Goal: Go to known website: Access a specific website the user already knows

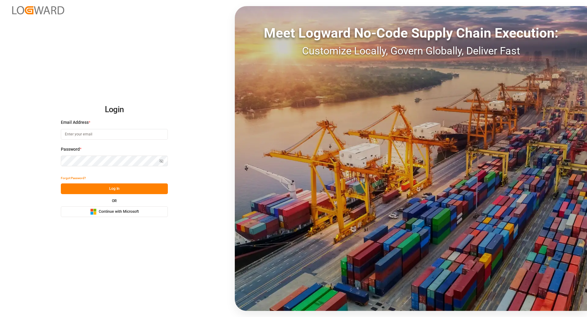
click at [125, 214] on span "Continue with Microsoft" at bounding box center [119, 212] width 40 height 6
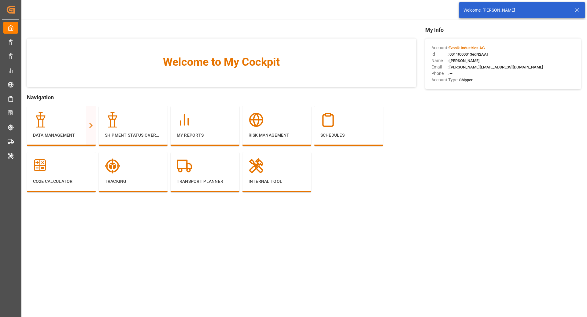
click at [578, 11] on icon at bounding box center [577, 9] width 7 height 7
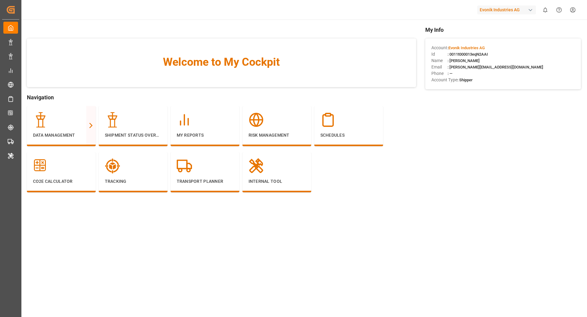
click at [532, 11] on div "button" at bounding box center [531, 10] width 6 height 6
type input "compo"
click at [507, 41] on div "[PERSON_NAME] Expert" at bounding box center [508, 41] width 104 height 13
